Goal: Information Seeking & Learning: Learn about a topic

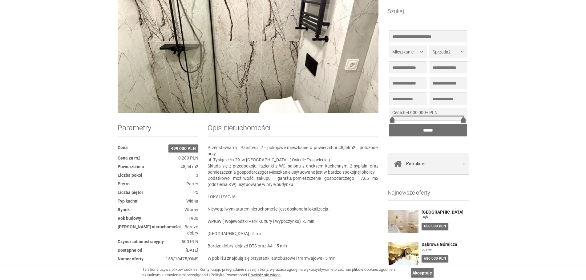
scroll to position [31, 0]
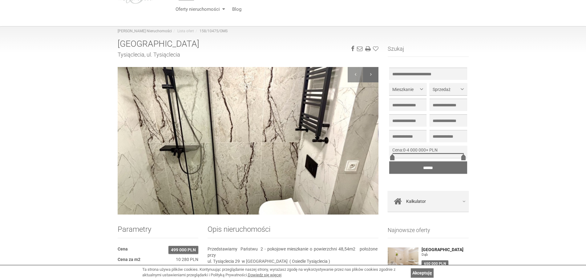
click at [367, 72] on div at bounding box center [370, 74] width 15 height 15
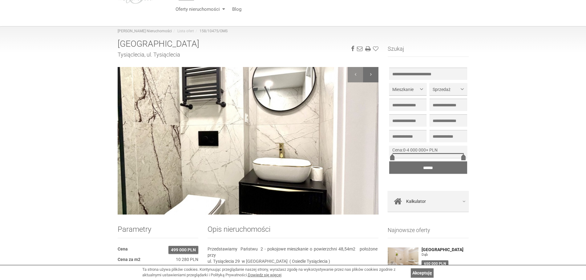
click at [371, 73] on div at bounding box center [370, 74] width 15 height 15
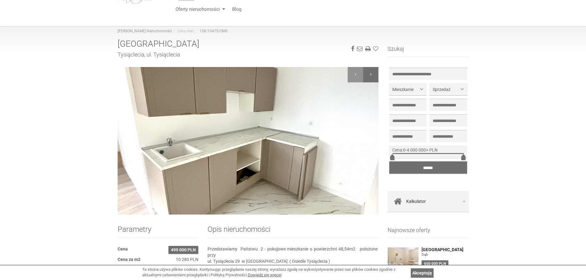
click at [373, 75] on div at bounding box center [370, 74] width 15 height 15
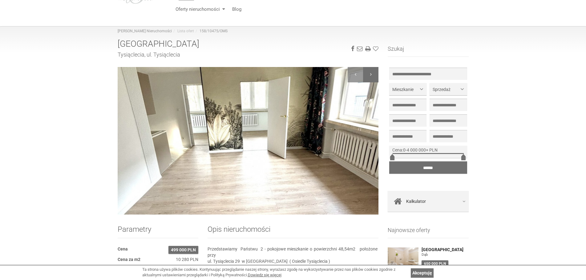
click at [374, 76] on div at bounding box center [370, 74] width 15 height 15
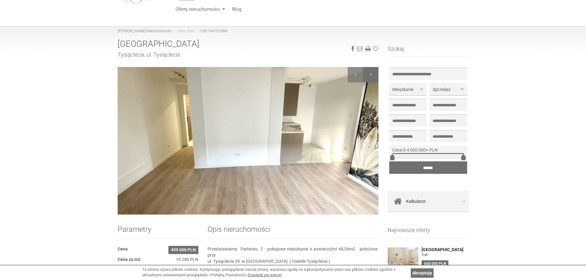
click at [376, 76] on div at bounding box center [370, 74] width 15 height 15
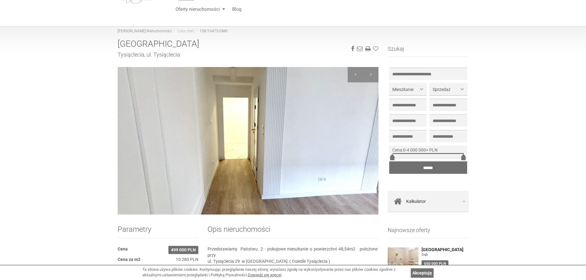
click at [373, 74] on div at bounding box center [370, 74] width 15 height 15
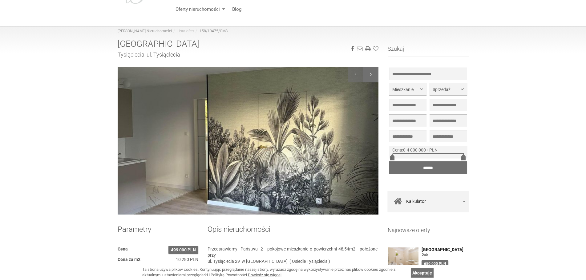
click at [373, 74] on div at bounding box center [370, 74] width 15 height 15
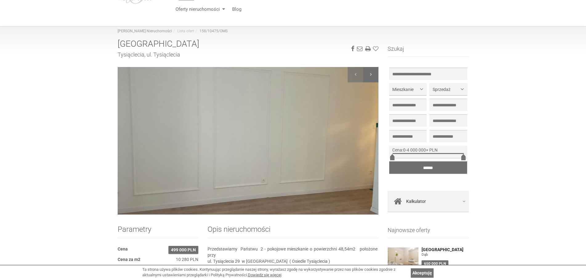
click at [373, 74] on div at bounding box center [370, 74] width 15 height 15
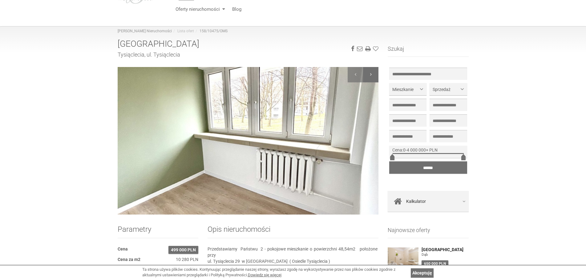
click at [373, 74] on div at bounding box center [370, 74] width 15 height 15
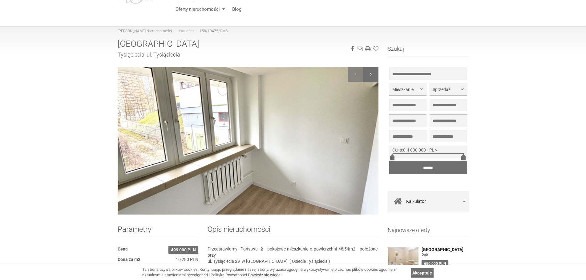
click at [373, 74] on div at bounding box center [370, 74] width 15 height 15
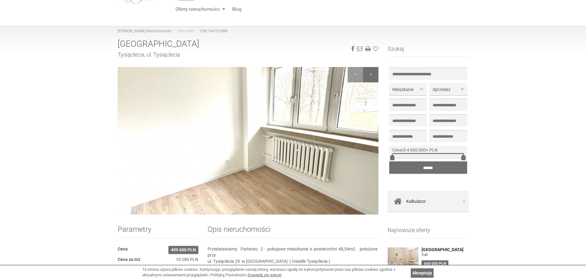
click at [373, 74] on div at bounding box center [370, 74] width 15 height 15
